Goal: Complete application form

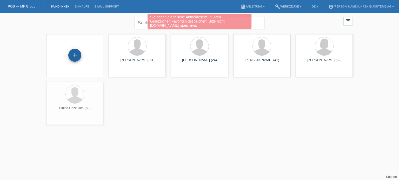
click at [79, 58] on div "+" at bounding box center [74, 55] width 13 height 13
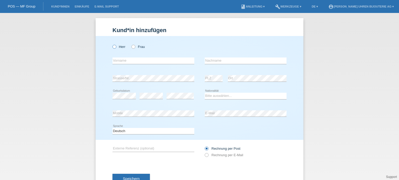
click at [112, 44] on icon at bounding box center [112, 44] width 0 height 0
click at [112, 46] on input "Herr" at bounding box center [113, 46] width 3 height 3
radio input "true"
click at [142, 60] on input "text" at bounding box center [153, 61] width 82 height 6
paste input "[PERSON_NAME]"
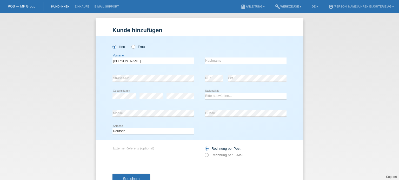
type input "[PERSON_NAME]"
click at [223, 62] on input "text" at bounding box center [246, 61] width 82 height 6
paste input "Rotthoff"
type input "Rotthoff"
click at [216, 96] on select "Bitte auswählen... Schweiz Deutschland Liechtenstein Österreich ------------ Af…" at bounding box center [246, 96] width 82 height 6
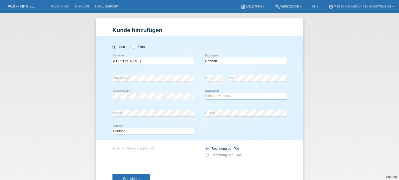
select select "DE"
click at [205, 93] on select "Bitte auswählen... Schweiz Deutschland Liechtenstein Österreich ------------ Af…" at bounding box center [246, 96] width 82 height 6
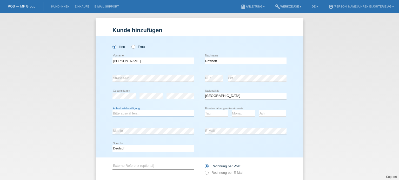
click at [137, 116] on select "Bitte auswählen... C B B - Flüchtlingsstatus Andere" at bounding box center [153, 114] width 82 height 6
select select "C"
click at [112, 111] on select "Bitte auswählen... C B B - Flüchtlingsstatus Andere" at bounding box center [153, 114] width 82 height 6
click at [213, 112] on select "Tag 01 02 03 04 05 06 07 08 09 10 11" at bounding box center [216, 114] width 23 height 6
click at [208, 112] on select "Tag 01 02 03 04 05 06 07 08 09 10 11" at bounding box center [216, 114] width 23 height 6
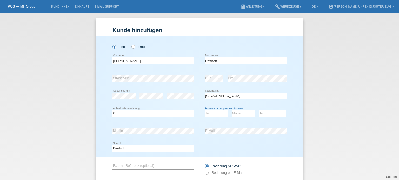
select select "04"
click at [205, 111] on select "Tag 01 02 03 04 05 06 07 08 09 10 11" at bounding box center [216, 114] width 23 height 6
click at [240, 116] on select "Monat 01 02 03 04 05 06 07 08 09 10 11" at bounding box center [243, 114] width 23 height 6
select select "11"
click at [232, 111] on select "Monat 01 02 03 04 05 06 07 08 09 10 11" at bounding box center [243, 114] width 23 height 6
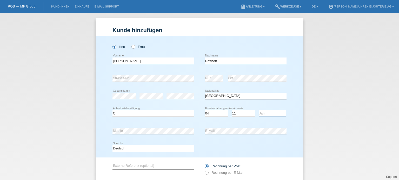
click at [263, 115] on select "Jahr 2025 2024 2023 2022 2021 2020 2019 2018 2017 2016 2015 2014 2013 2012 2011…" at bounding box center [272, 114] width 27 height 6
select select "2013"
click at [259, 111] on select "Jahr 2025 2024 2023 2022 2021 2020 2019 2018 2017 2016 2015 2014 2013 2012 2011…" at bounding box center [272, 114] width 27 height 6
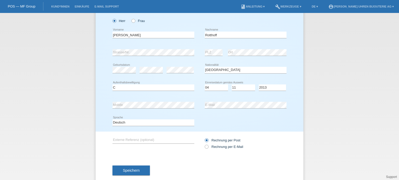
click at [133, 134] on div "error Externe Referenz (optional)" at bounding box center [153, 141] width 82 height 18
click at [133, 138] on input "text" at bounding box center [153, 140] width 82 height 6
paste input "310.30.42.50.01.002"
type input "310.30.42.50.01.002"
click at [204, 144] on icon at bounding box center [204, 144] width 0 height 0
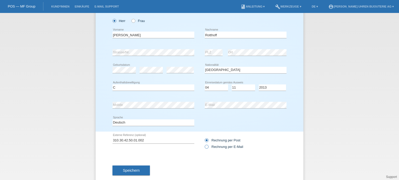
click at [206, 148] on input "Rechnung per E-Mail" at bounding box center [206, 148] width 3 height 6
radio input "true"
click at [133, 169] on span "Speichern" at bounding box center [131, 171] width 17 height 4
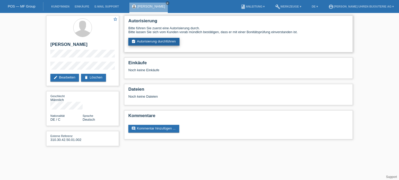
click at [149, 42] on link "assignment_turned_in Autorisierung durchführen" at bounding box center [153, 42] width 51 height 8
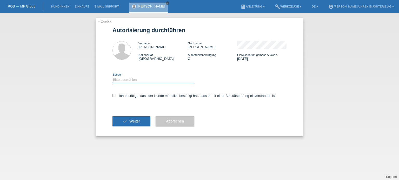
click at [127, 79] on select "Bitte auswählen CHF 1.00 - CHF 499.00 CHF 500.00 - CHF 1'999.00 CHF 2'000.00 - …" at bounding box center [153, 80] width 82 height 6
select select "3"
click at [112, 77] on select "Bitte auswählen CHF 1.00 - CHF 499.00 CHF 500.00 - CHF 1'999.00 CHF 2'000.00 - …" at bounding box center [153, 80] width 82 height 6
click at [114, 96] on icon at bounding box center [113, 95] width 3 height 3
click at [114, 96] on input "Ich bestätige, dass der Kunde mündlich bestätigt hat, dass er mit einer Bonität…" at bounding box center [113, 95] width 3 height 3
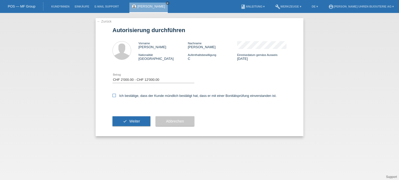
checkbox input "true"
click at [133, 118] on button "check Weiter" at bounding box center [131, 122] width 38 height 10
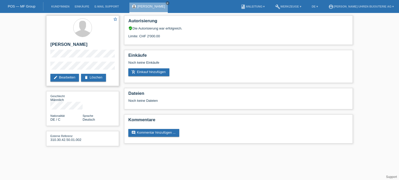
drag, startPoint x: 71, startPoint y: 44, endPoint x: 96, endPoint y: 43, distance: 24.7
click at [96, 43] on h2 "[PERSON_NAME]" at bounding box center [82, 46] width 64 height 8
drag, startPoint x: 50, startPoint y: 45, endPoint x: 90, endPoint y: 47, distance: 39.8
click at [90, 47] on h2 "[PERSON_NAME]" at bounding box center [82, 46] width 64 height 8
